Goal: Check status: Check status

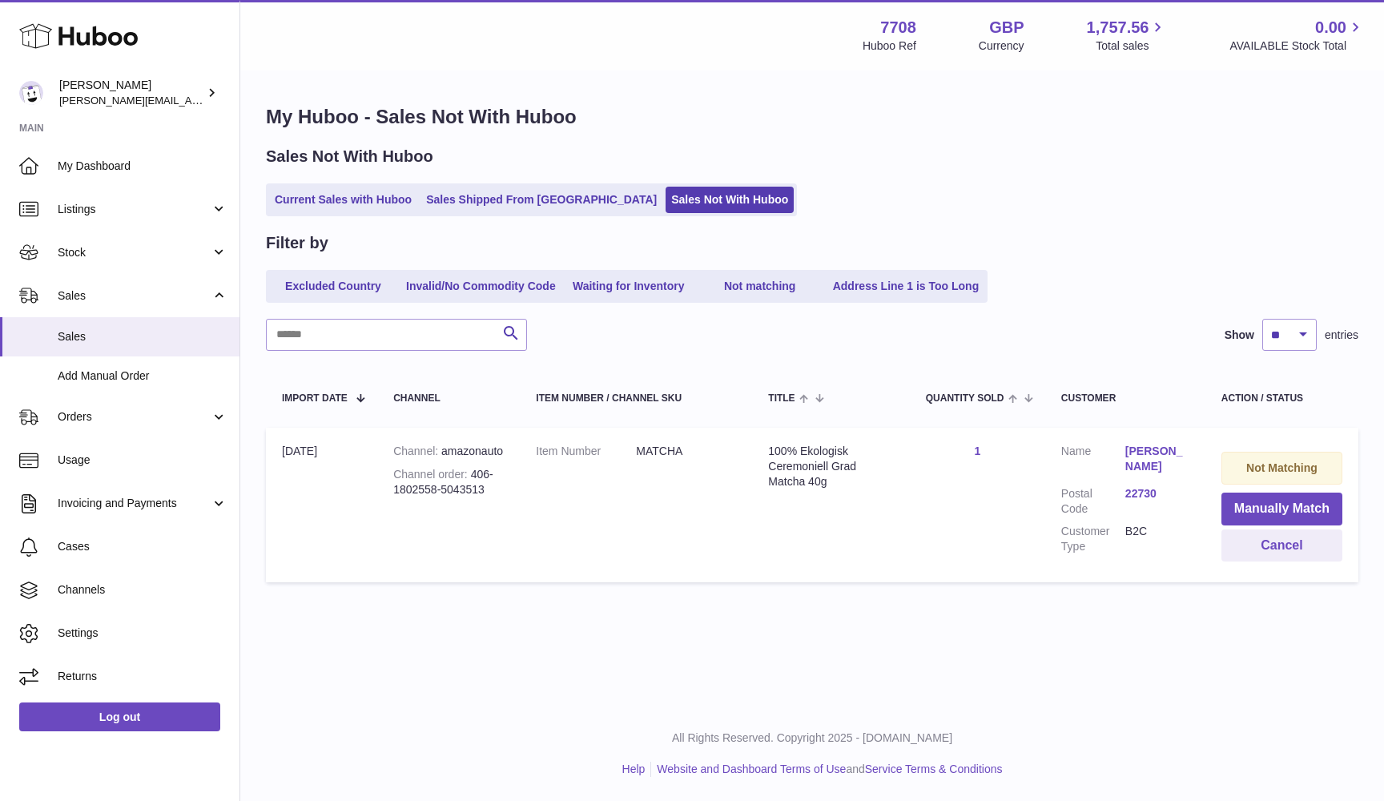
click at [348, 203] on link "Current Sales with Huboo" at bounding box center [343, 200] width 148 height 26
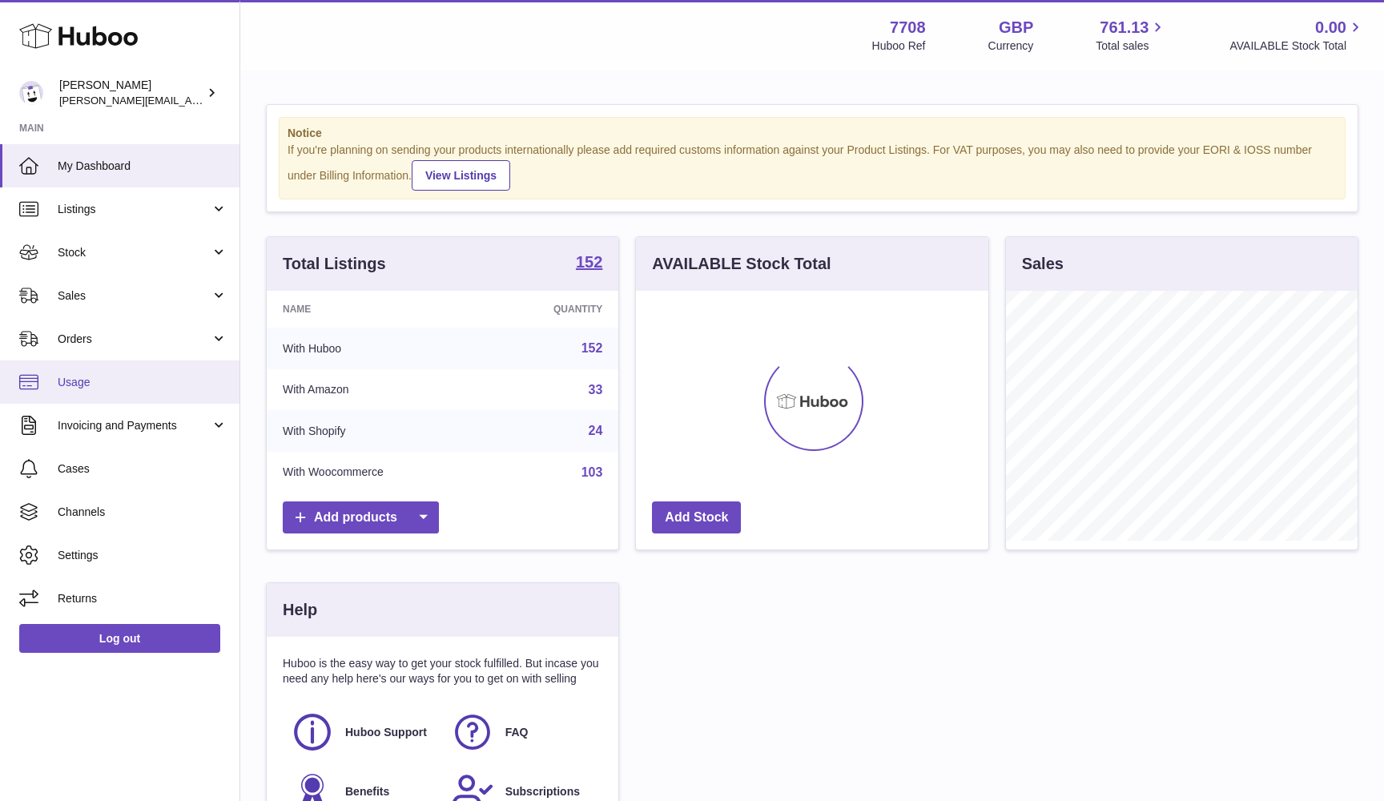
scroll to position [250, 352]
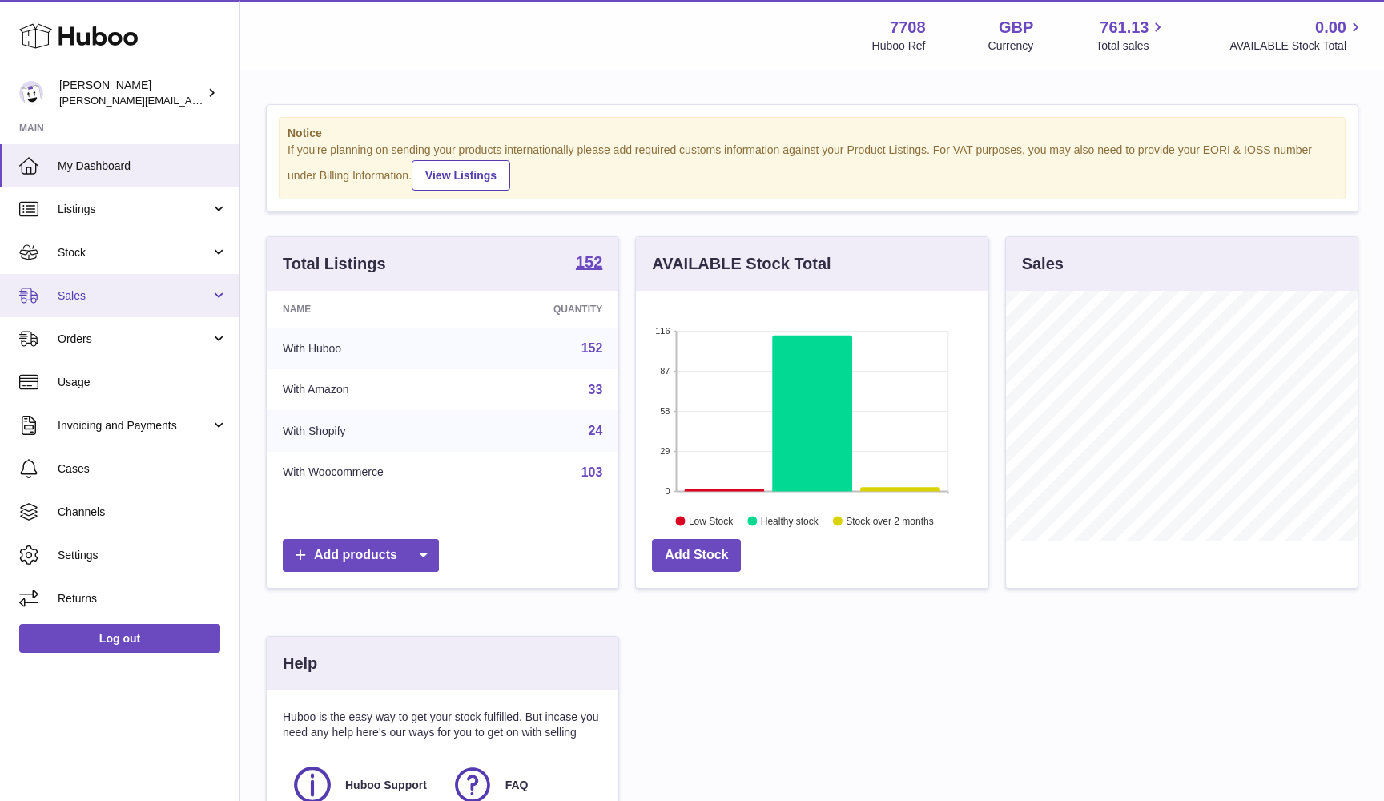
click at [107, 304] on link "Sales" at bounding box center [120, 295] width 240 height 43
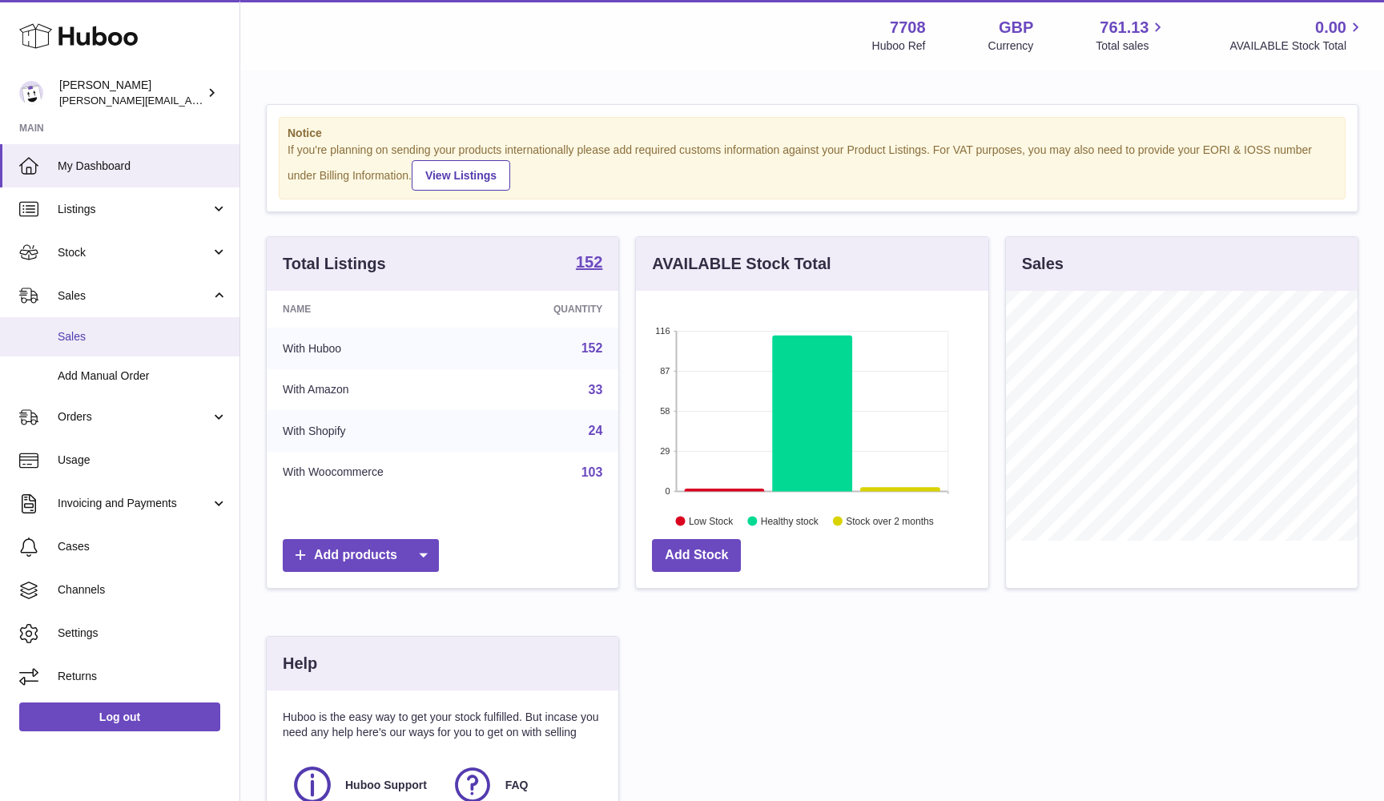
click at [103, 335] on span "Sales" at bounding box center [143, 336] width 170 height 15
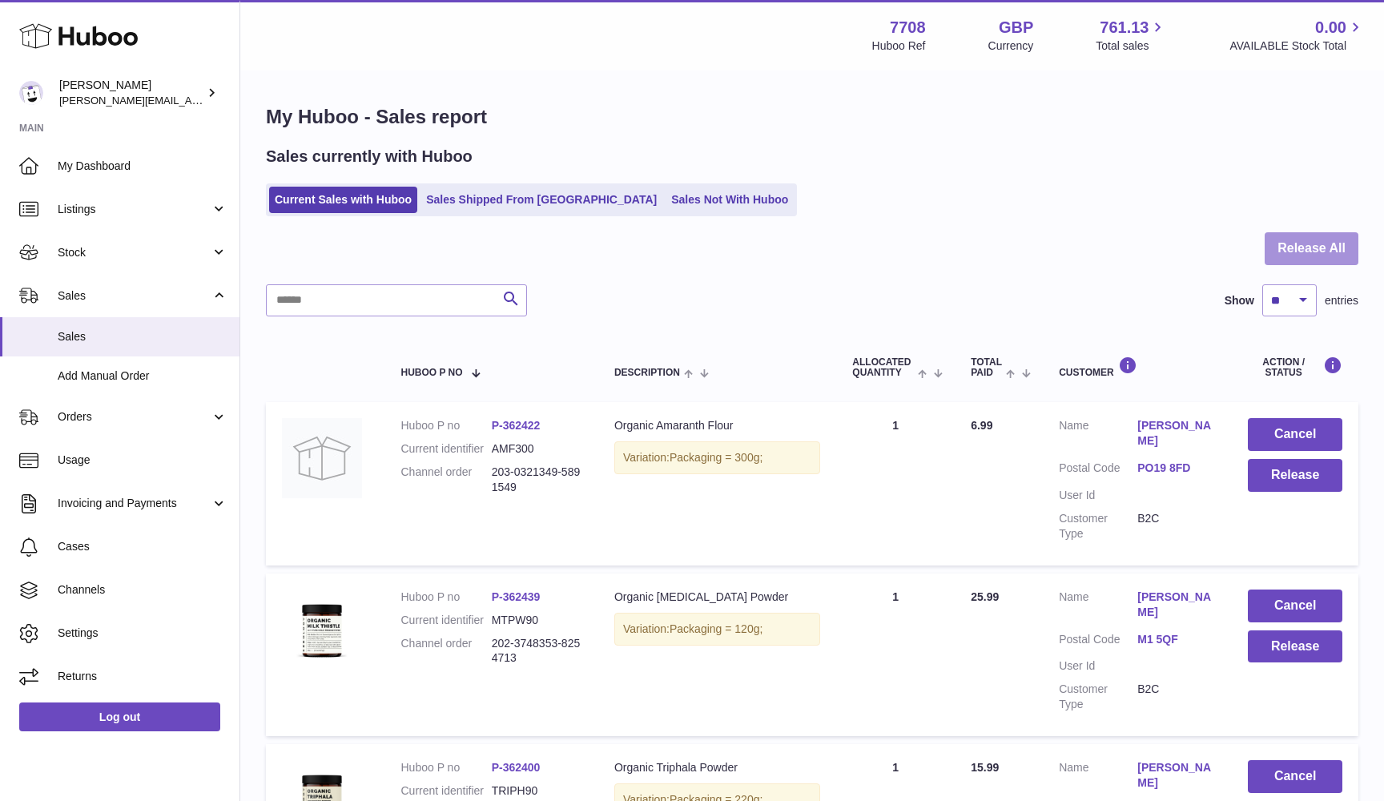
click at [1319, 245] on button "Release All" at bounding box center [1312, 248] width 94 height 33
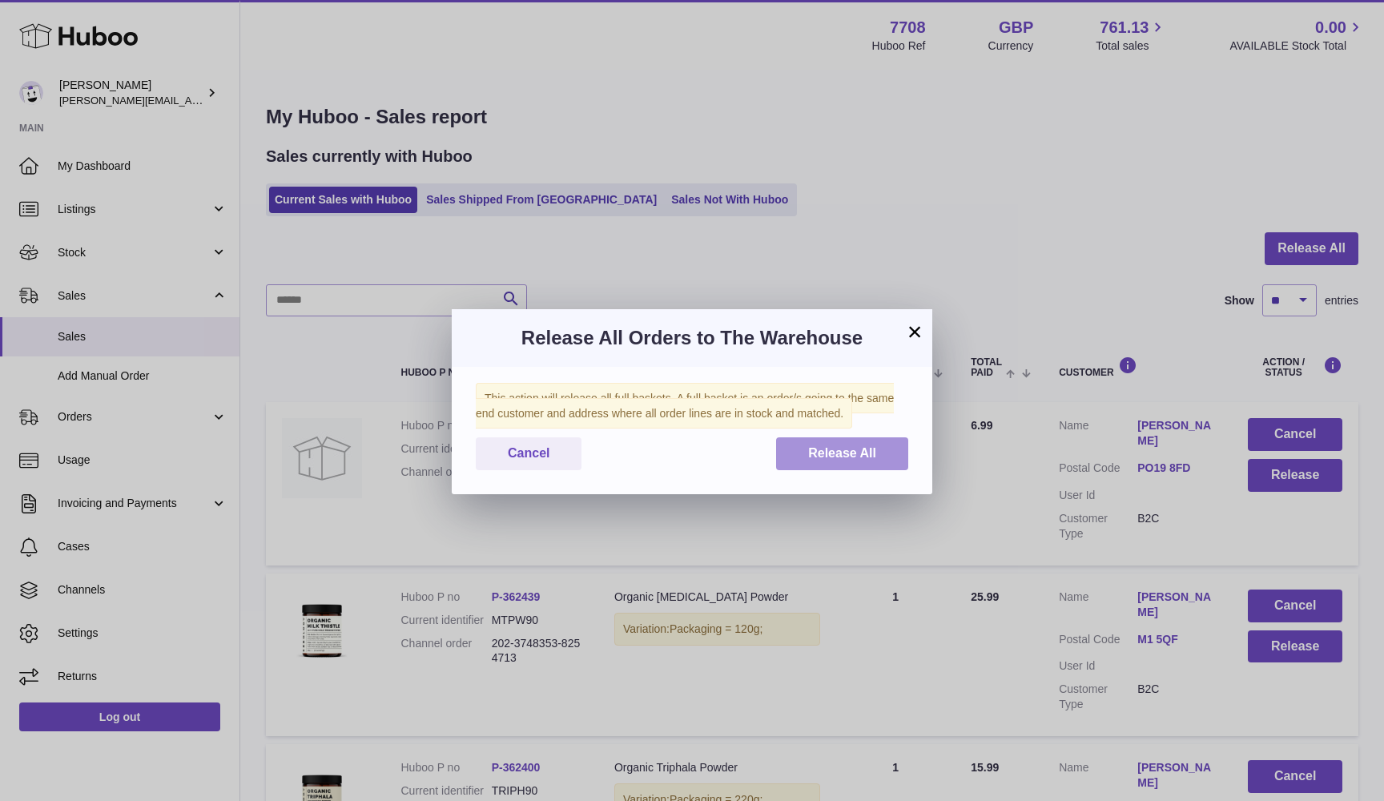
click at [852, 457] on span "Release All" at bounding box center [842, 453] width 68 height 14
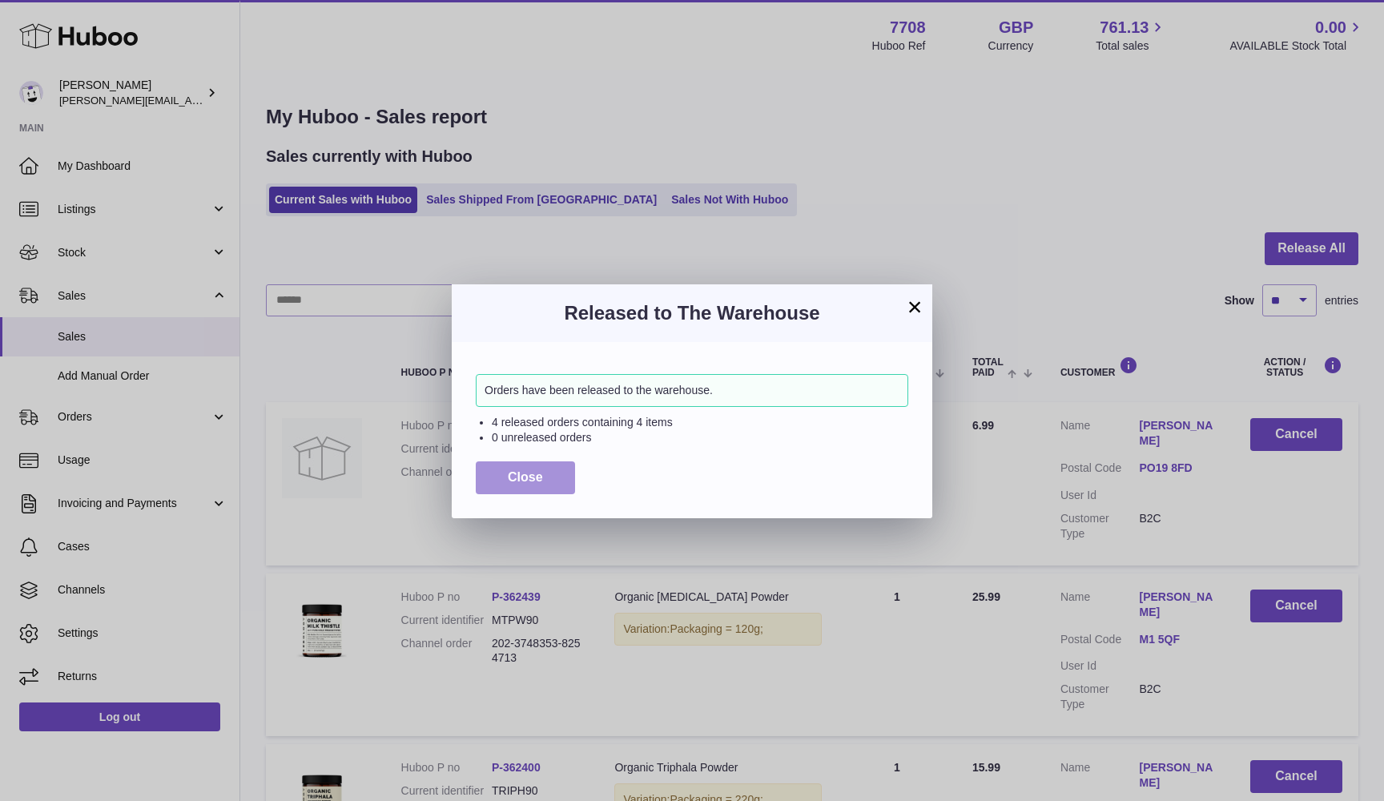
click at [549, 479] on button "Close" at bounding box center [525, 477] width 99 height 33
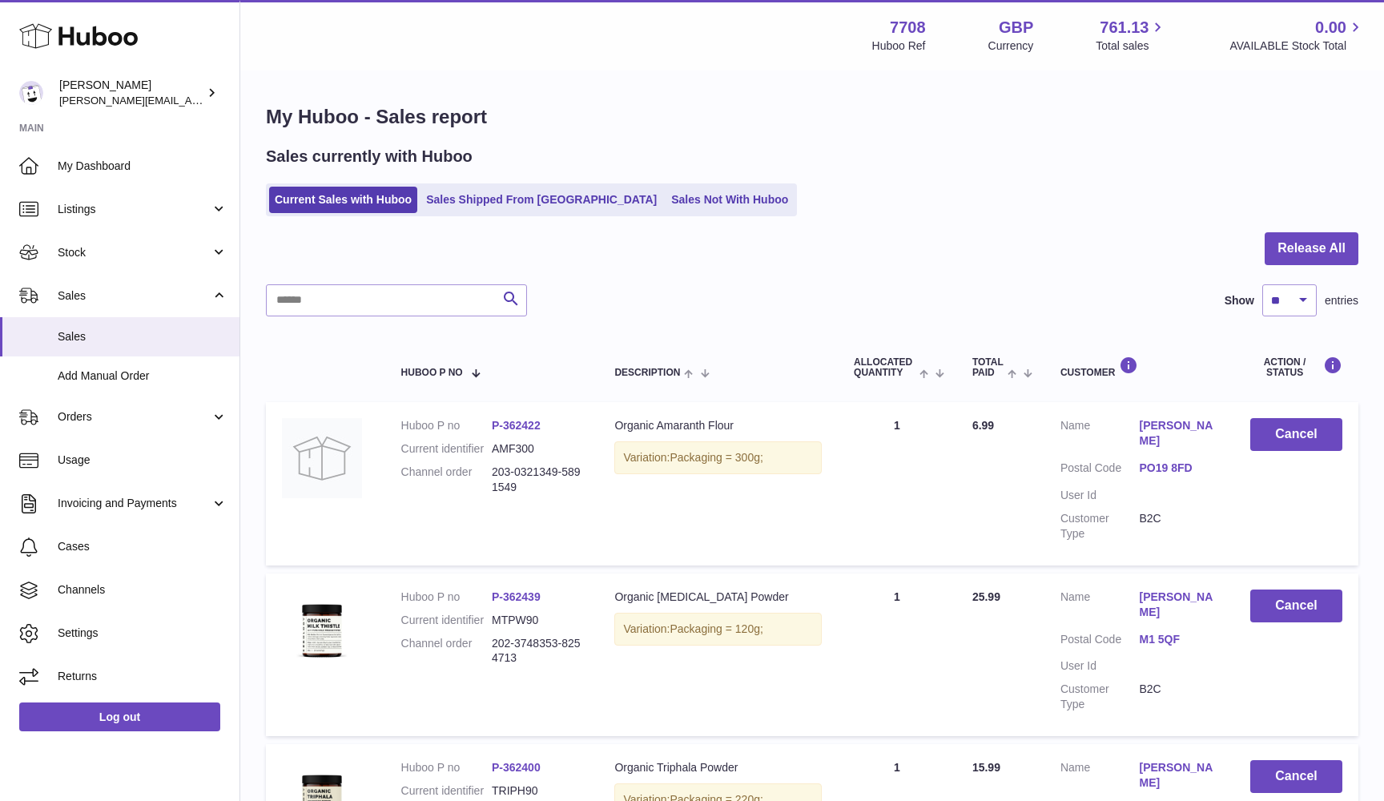
click at [498, 441] on dd "AMF300" at bounding box center [537, 448] width 91 height 15
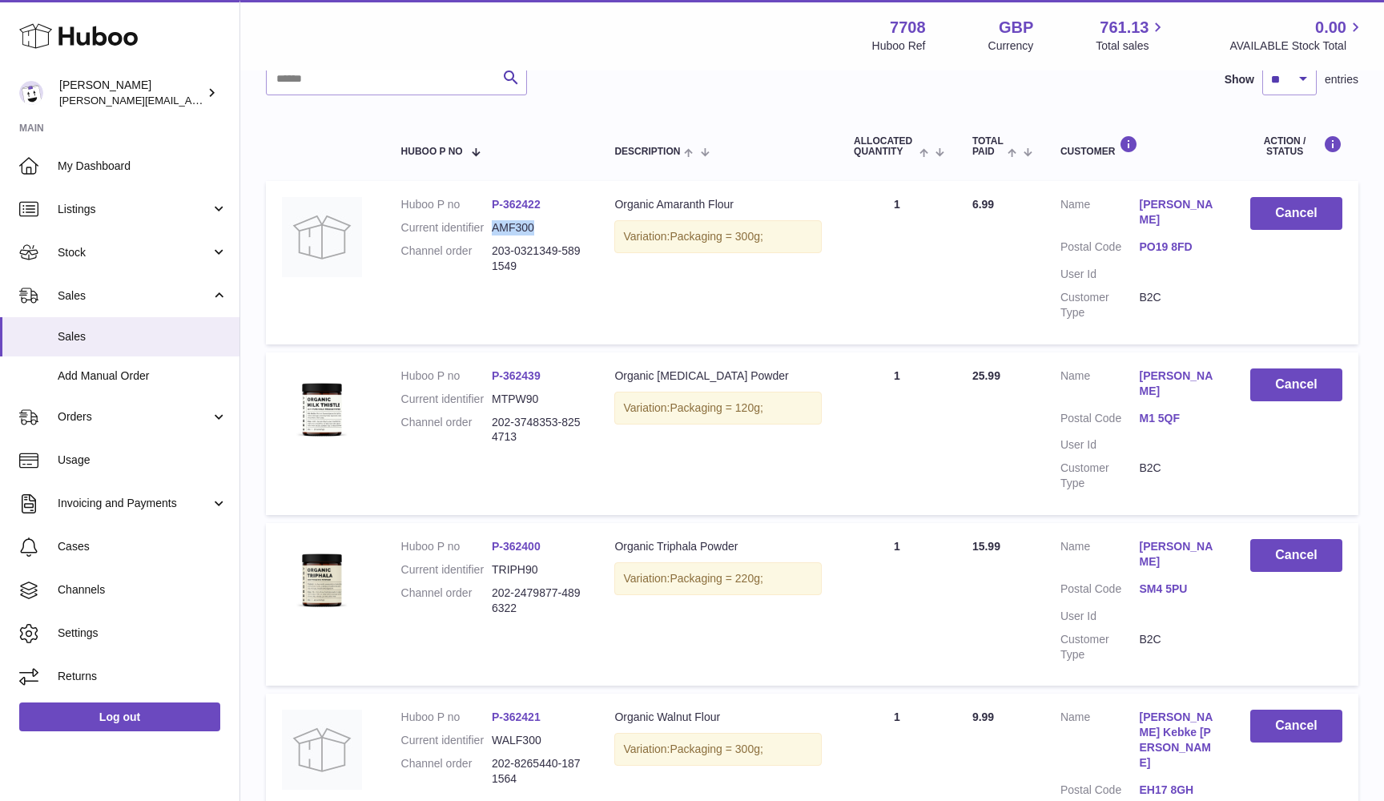
scroll to position [235, 0]
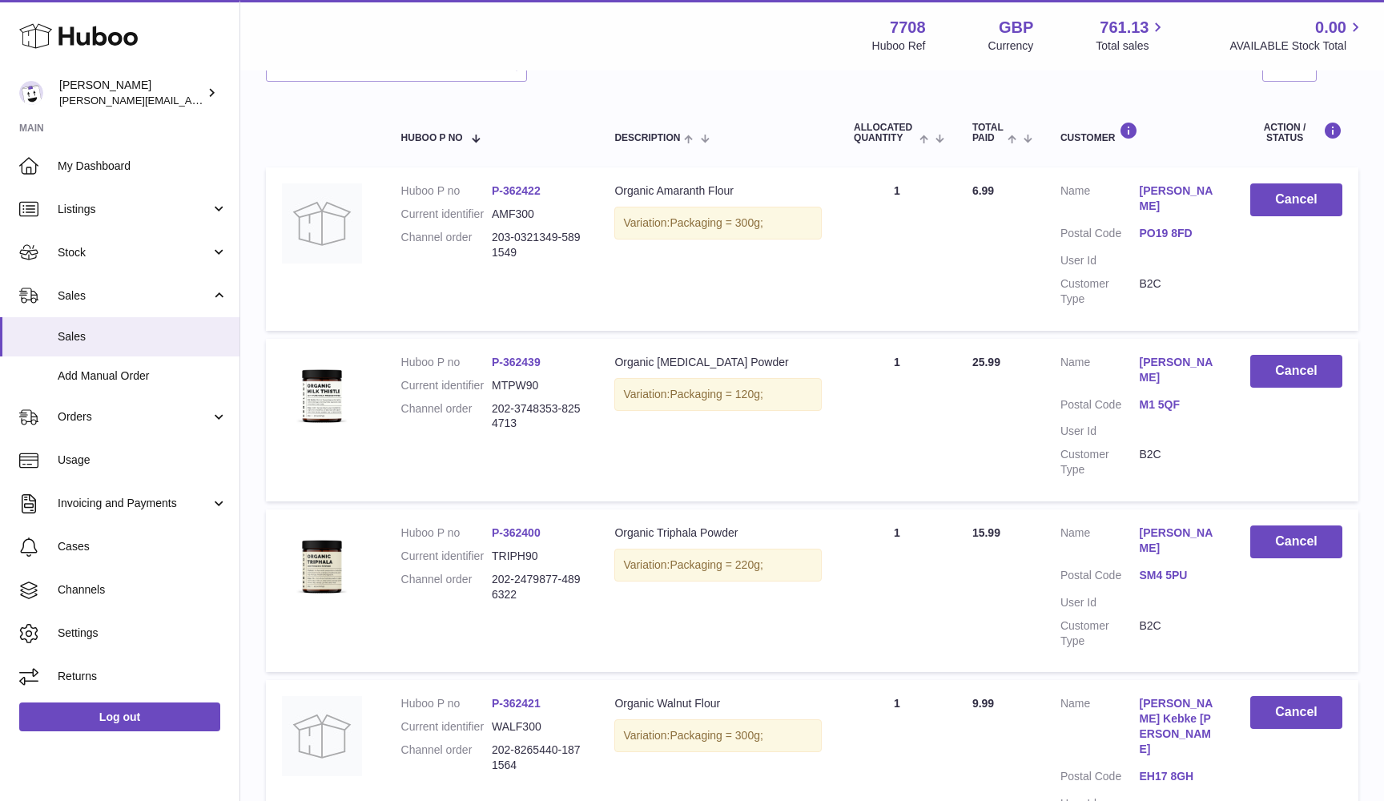
click at [497, 378] on dd "MTPW90" at bounding box center [537, 385] width 91 height 15
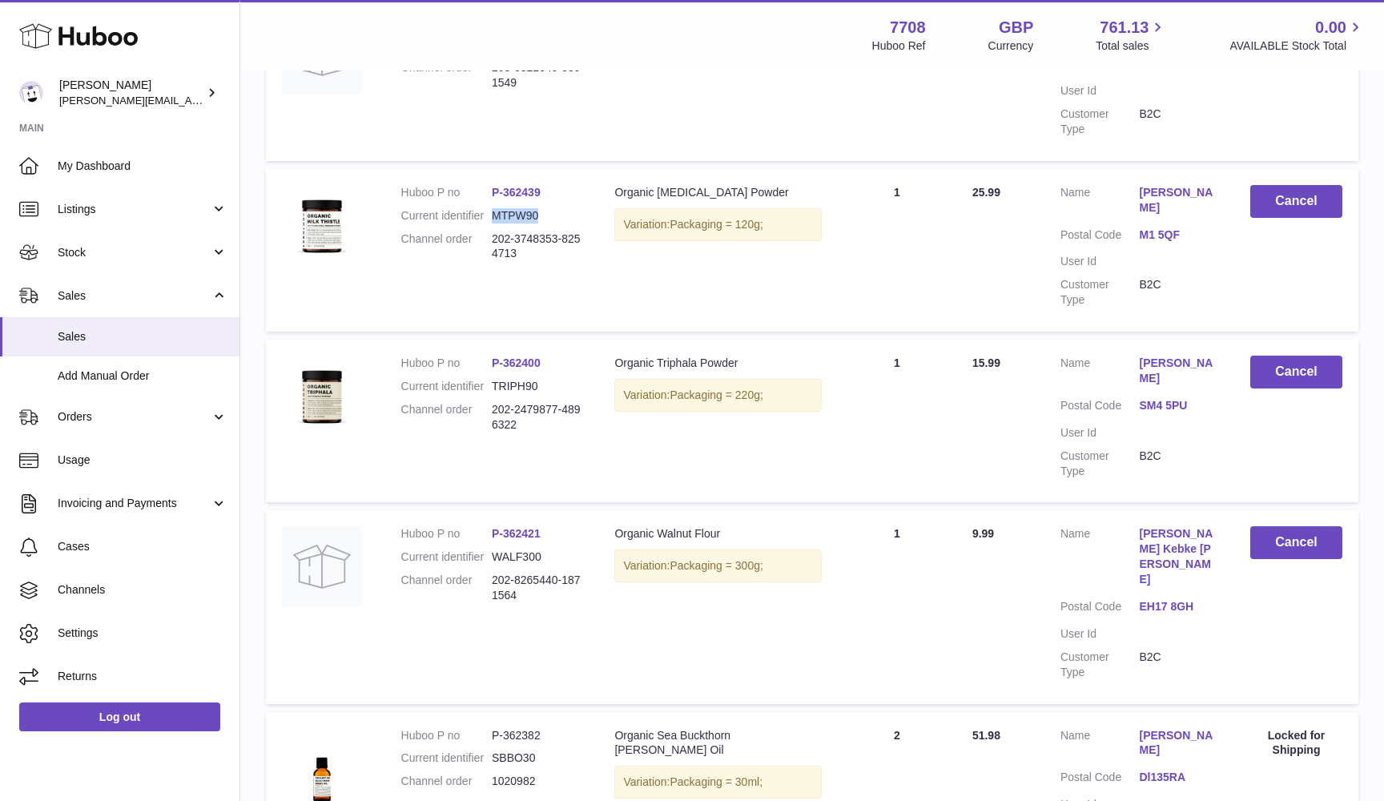
scroll to position [417, 0]
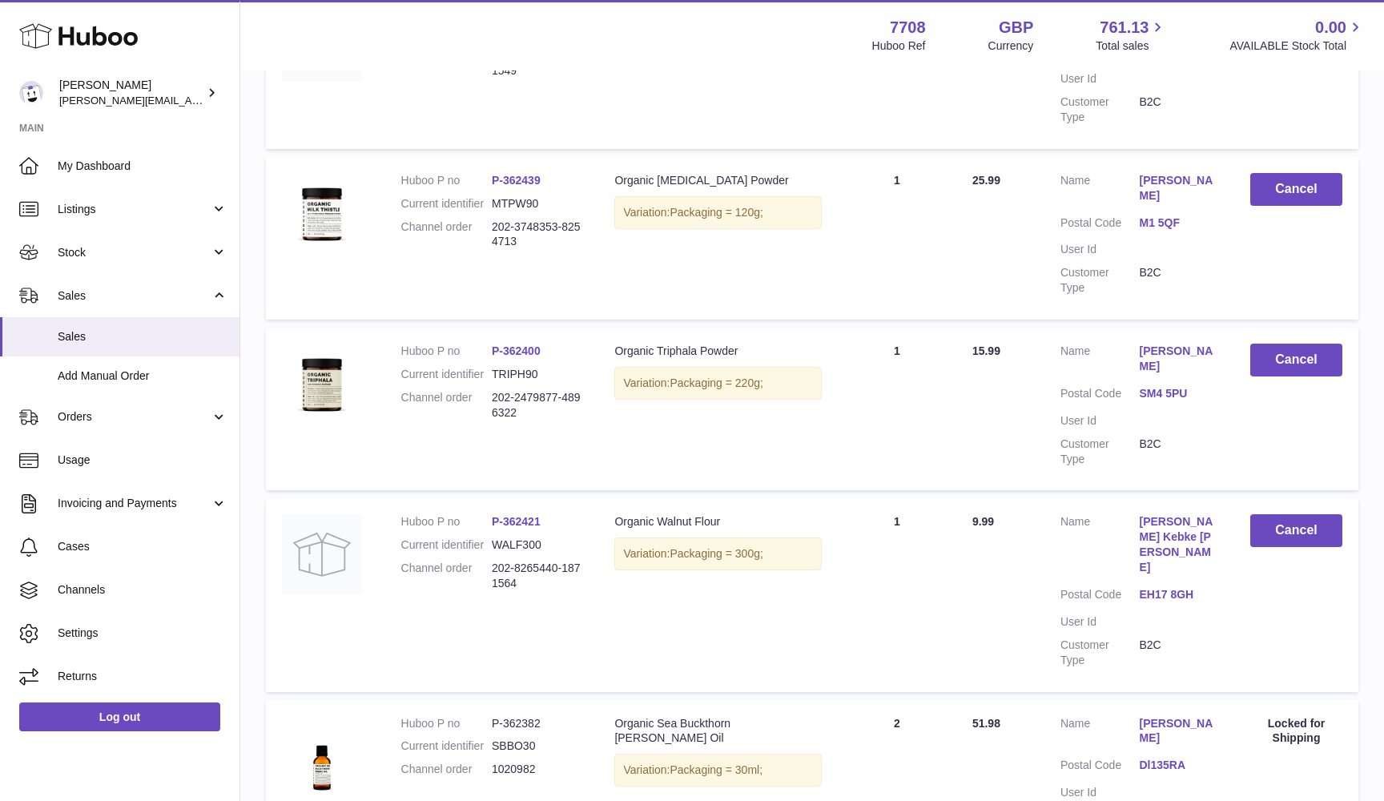
click at [505, 367] on dd "TRIPH90" at bounding box center [537, 374] width 91 height 15
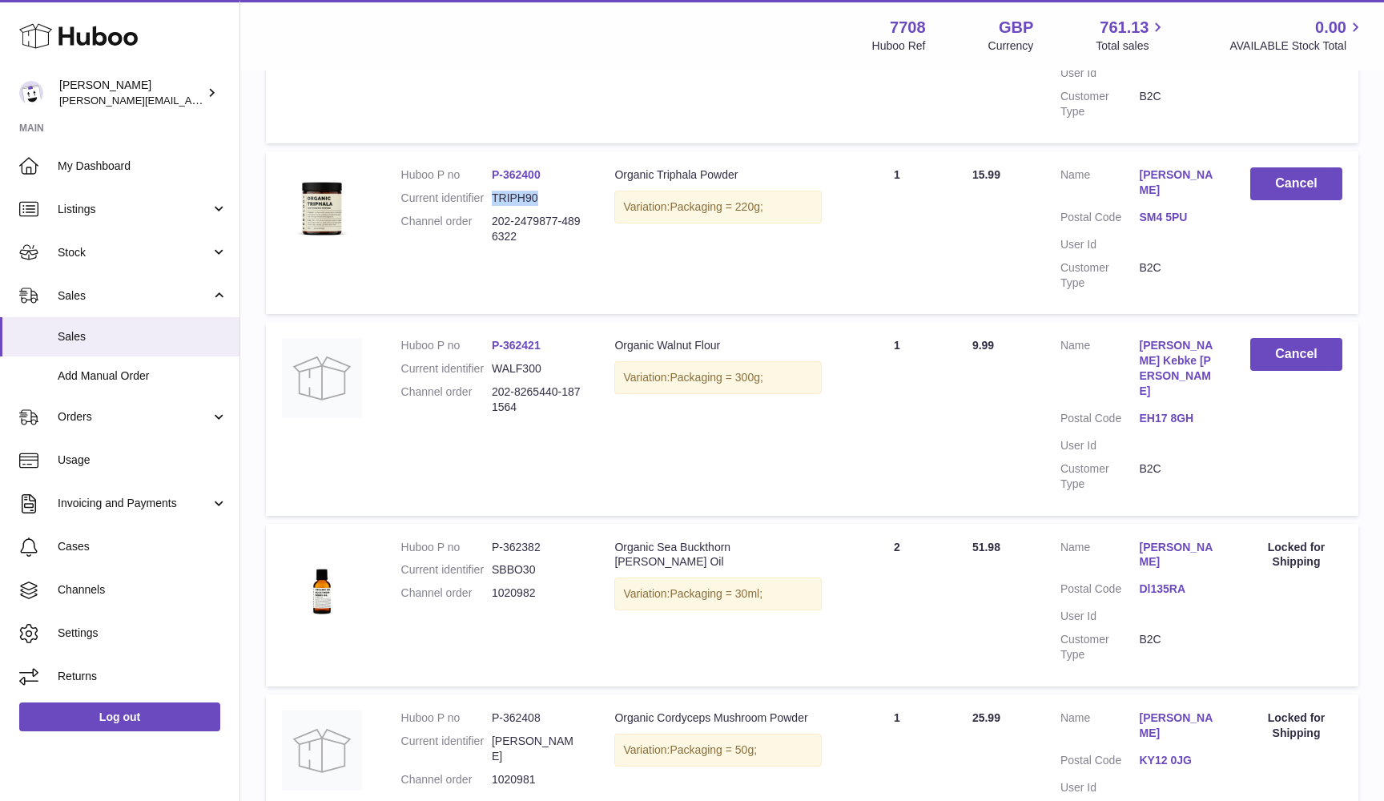
scroll to position [595, 0]
click at [514, 359] on dd "WALF300" at bounding box center [537, 366] width 91 height 15
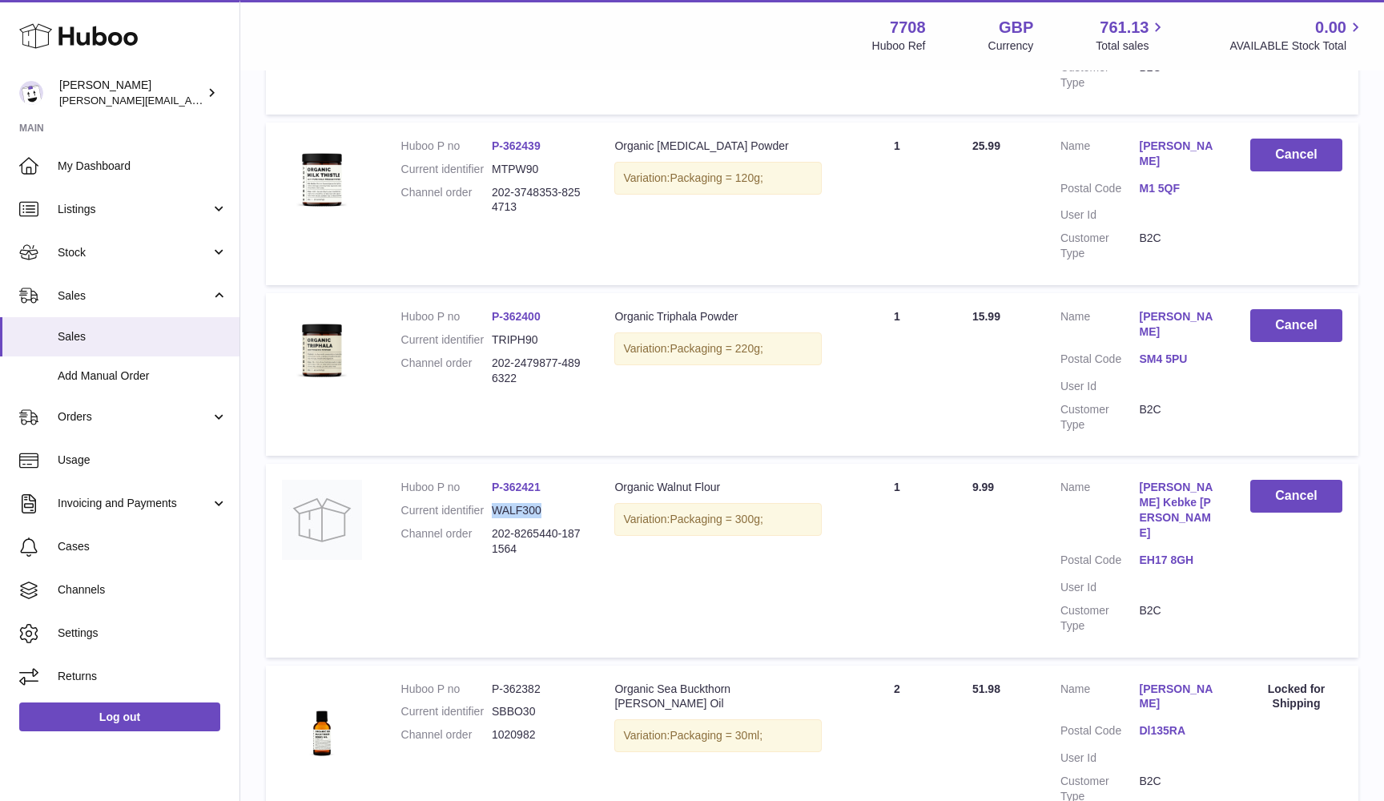
scroll to position [449, 0]
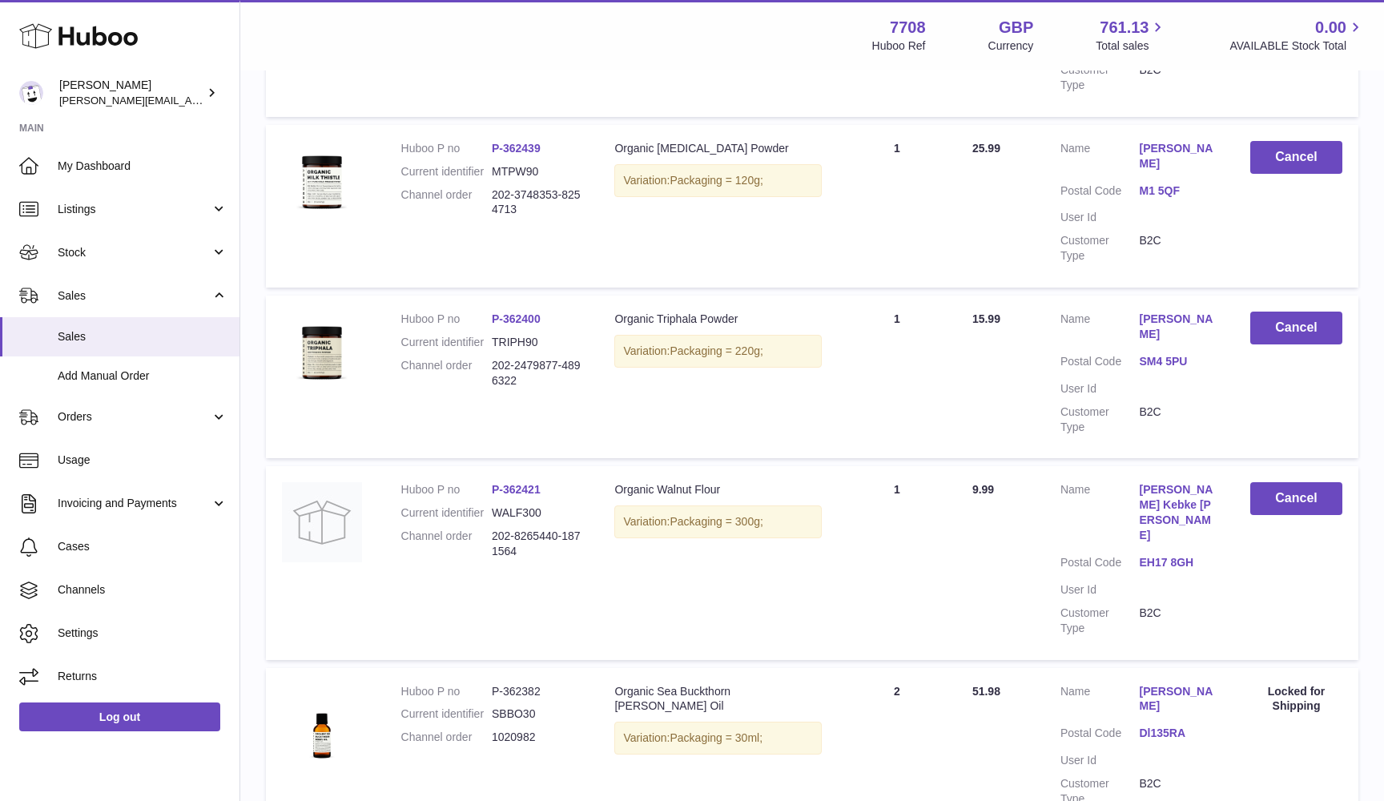
click at [509, 335] on dd "TRIPH90" at bounding box center [537, 342] width 91 height 15
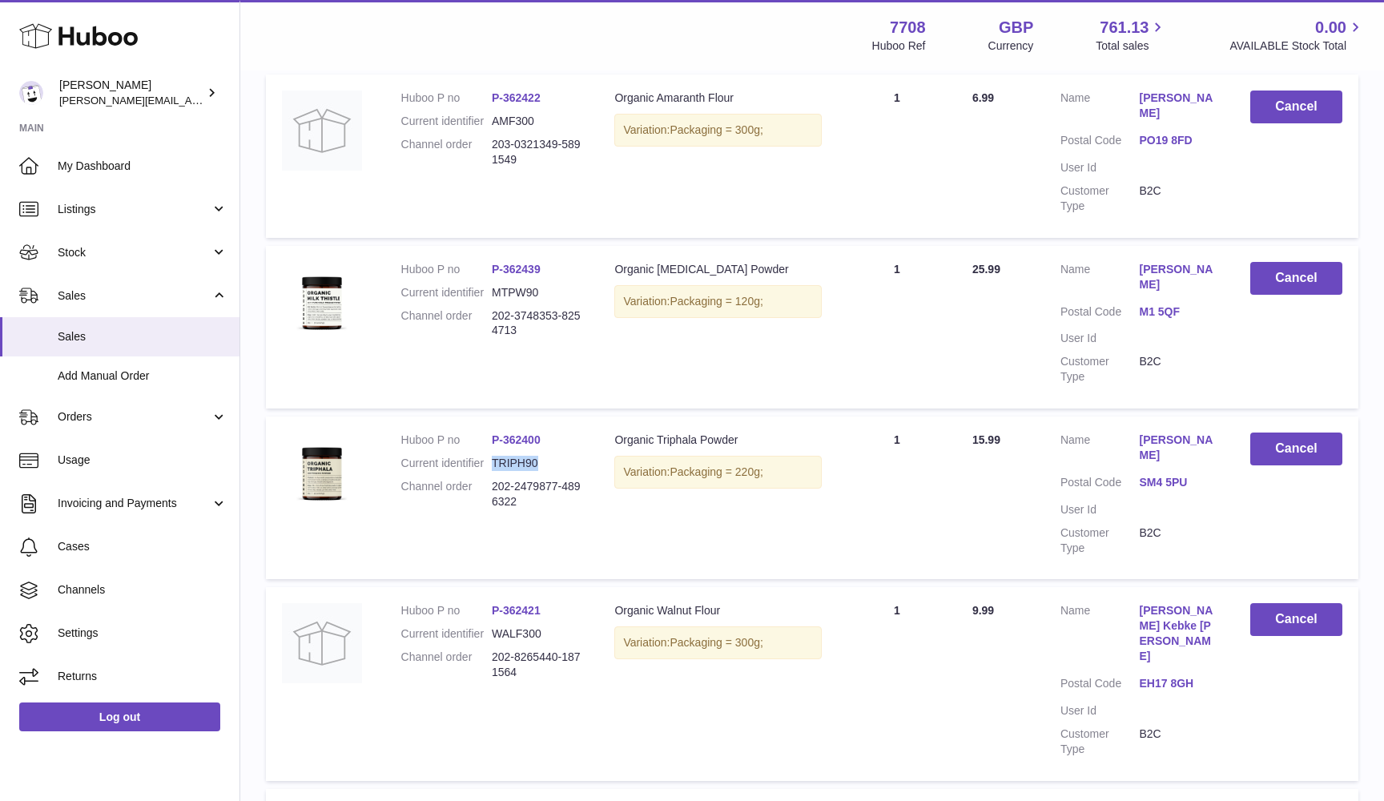
scroll to position [217, 0]
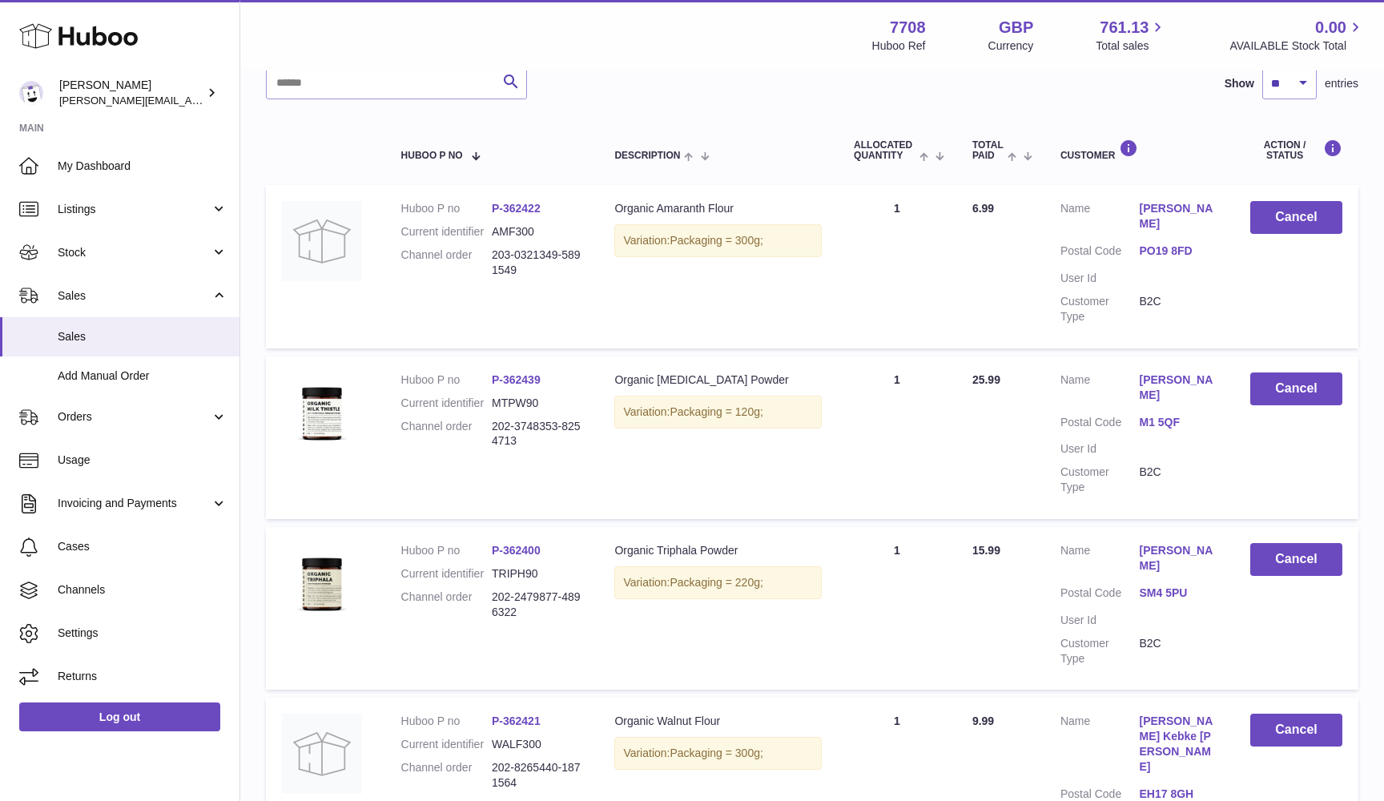
click at [515, 396] on dd "MTPW90" at bounding box center [537, 403] width 91 height 15
click at [507, 396] on dd "MTPW90" at bounding box center [537, 403] width 91 height 15
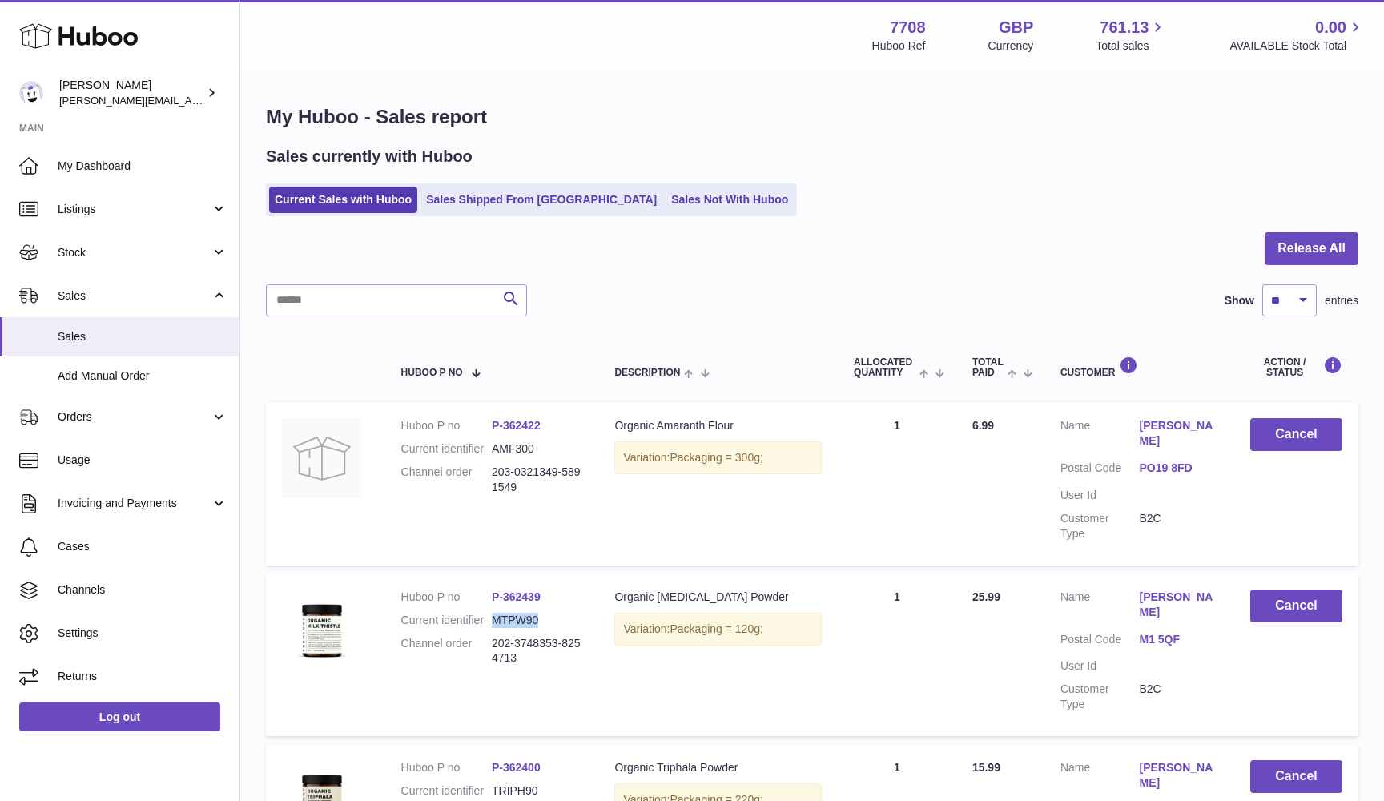
scroll to position [0, 0]
click at [487, 207] on link "Sales Shipped From [GEOGRAPHIC_DATA]" at bounding box center [542, 200] width 242 height 26
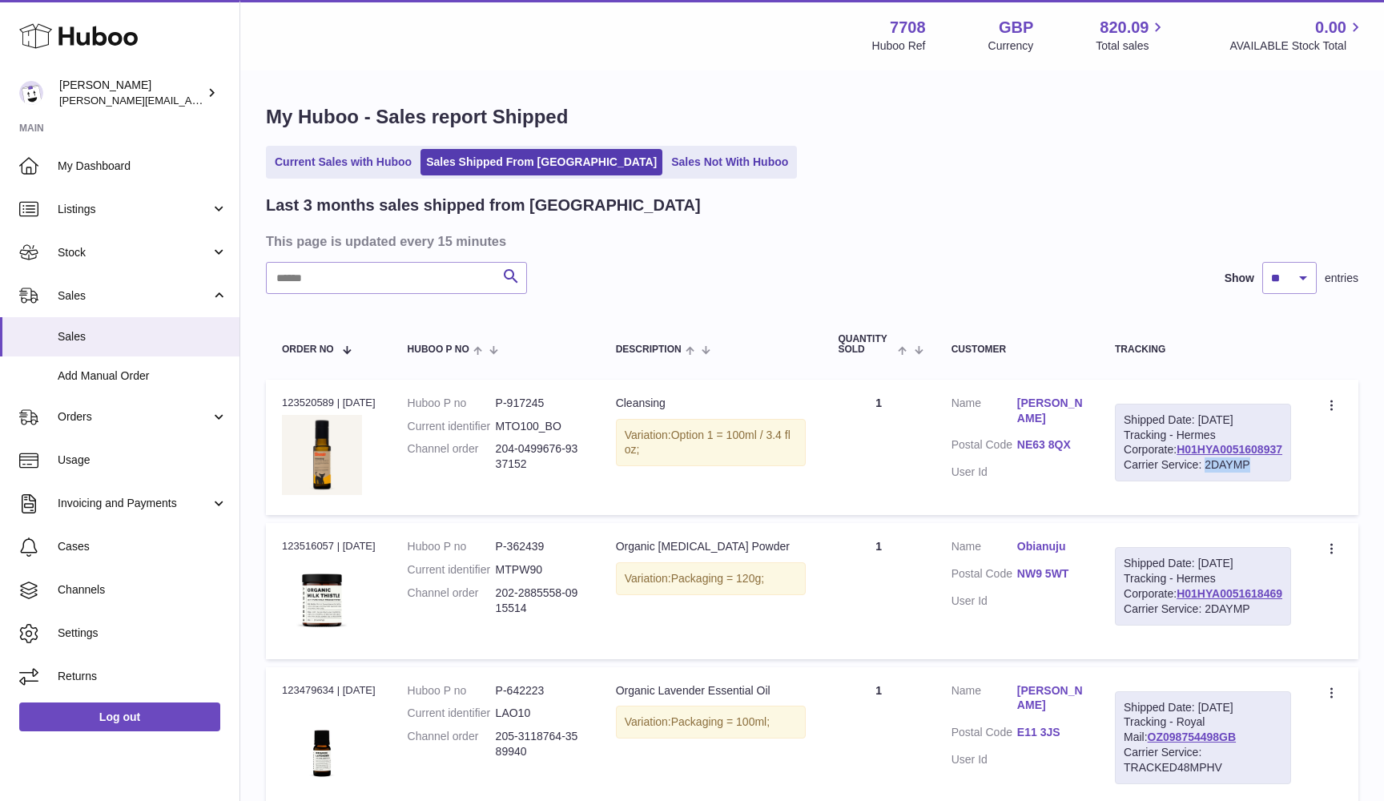
drag, startPoint x: 1216, startPoint y: 465, endPoint x: 1263, endPoint y: 465, distance: 46.5
click at [1263, 465] on div "Carrier Service: 2DAYMP" at bounding box center [1203, 464] width 159 height 15
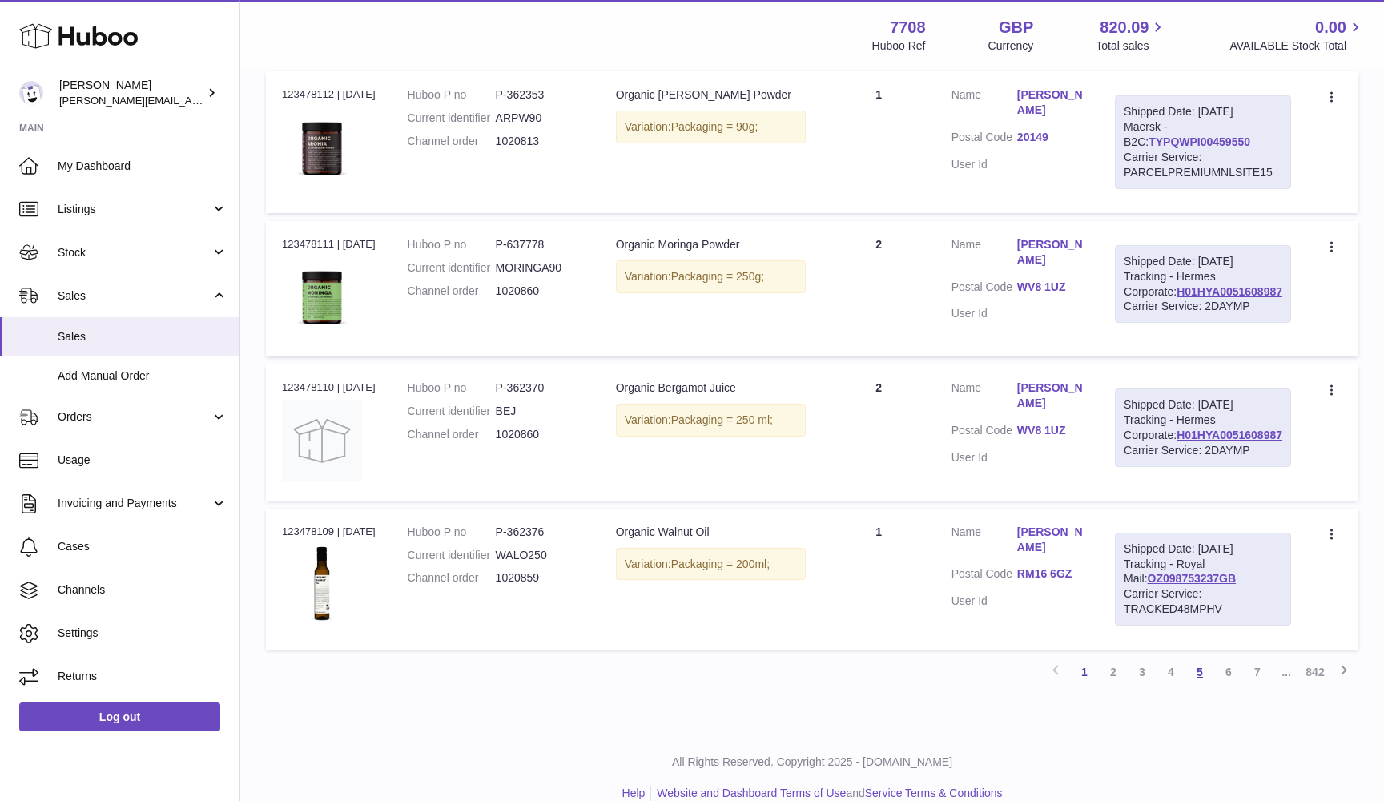
click at [1205, 658] on link "5" at bounding box center [1200, 672] width 29 height 29
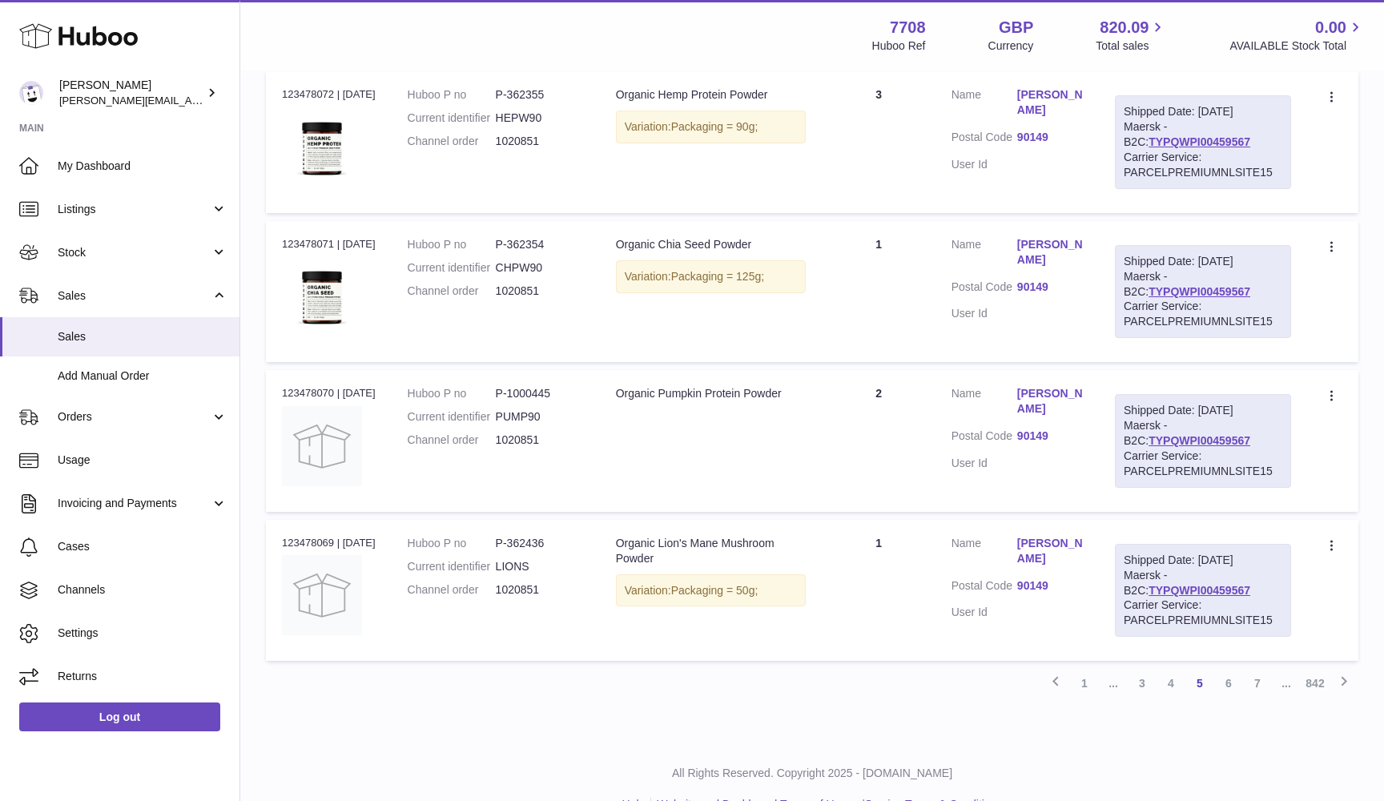
scroll to position [1198, 0]
click at [1257, 670] on link "7" at bounding box center [1257, 684] width 29 height 29
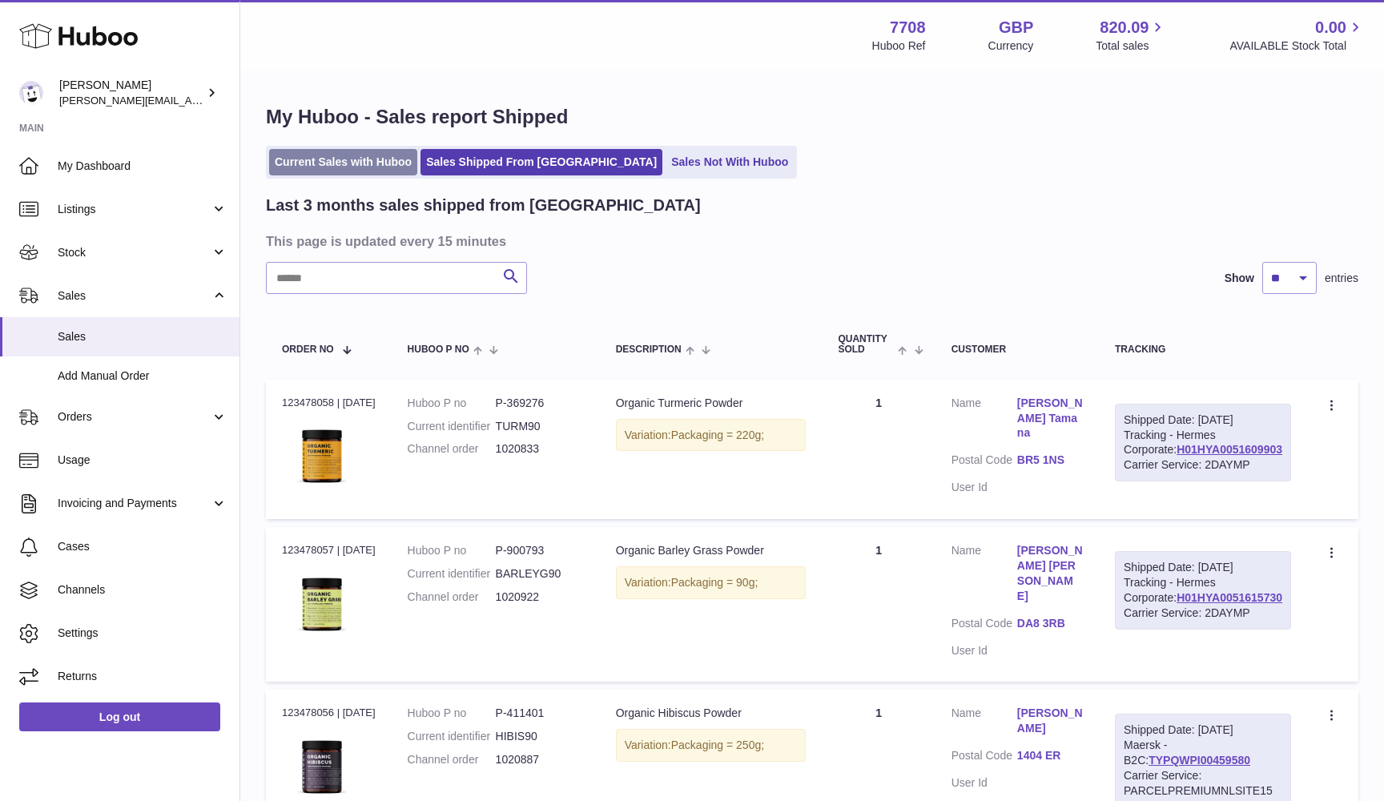
click at [319, 166] on link "Current Sales with Huboo" at bounding box center [343, 162] width 148 height 26
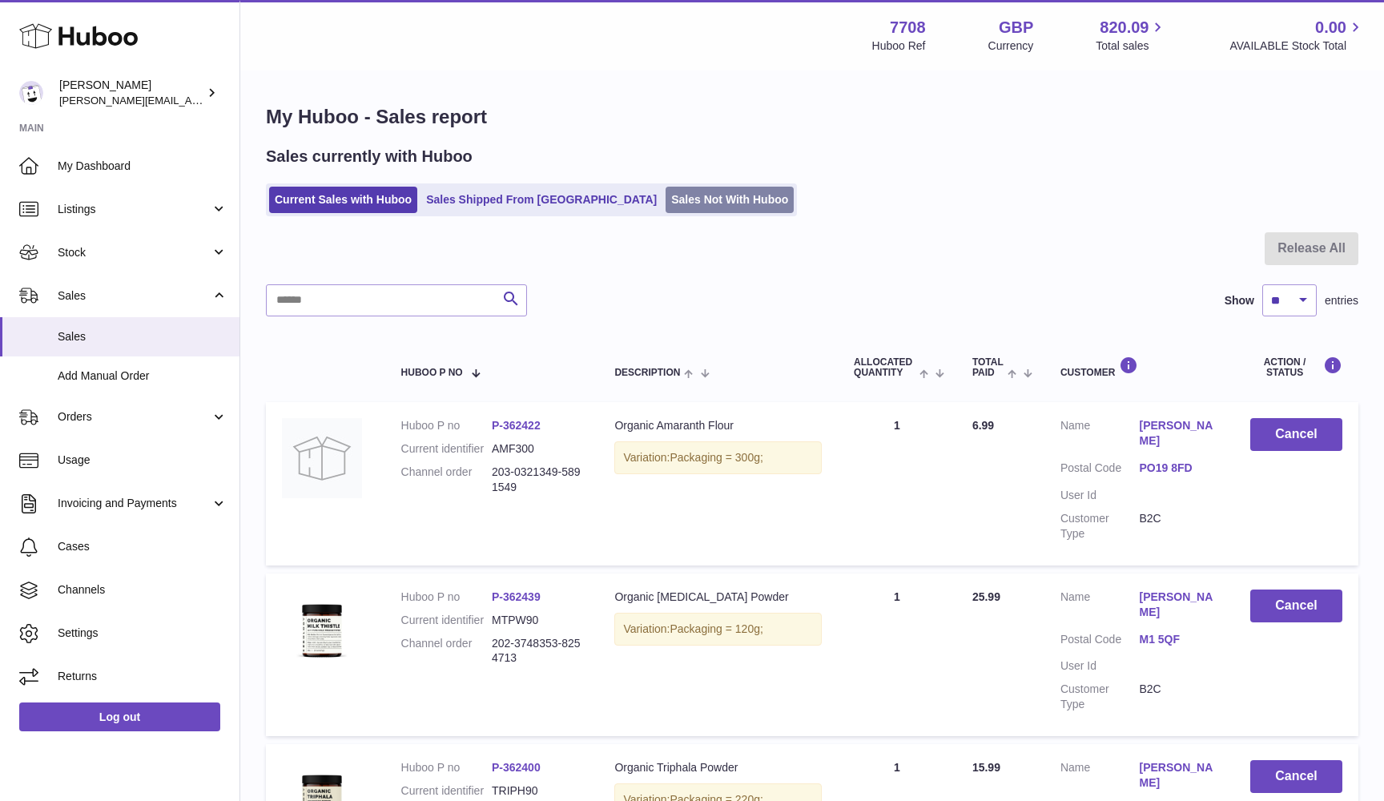
click at [666, 201] on link "Sales Not With Huboo" at bounding box center [730, 200] width 128 height 26
